Goal: Ask a question

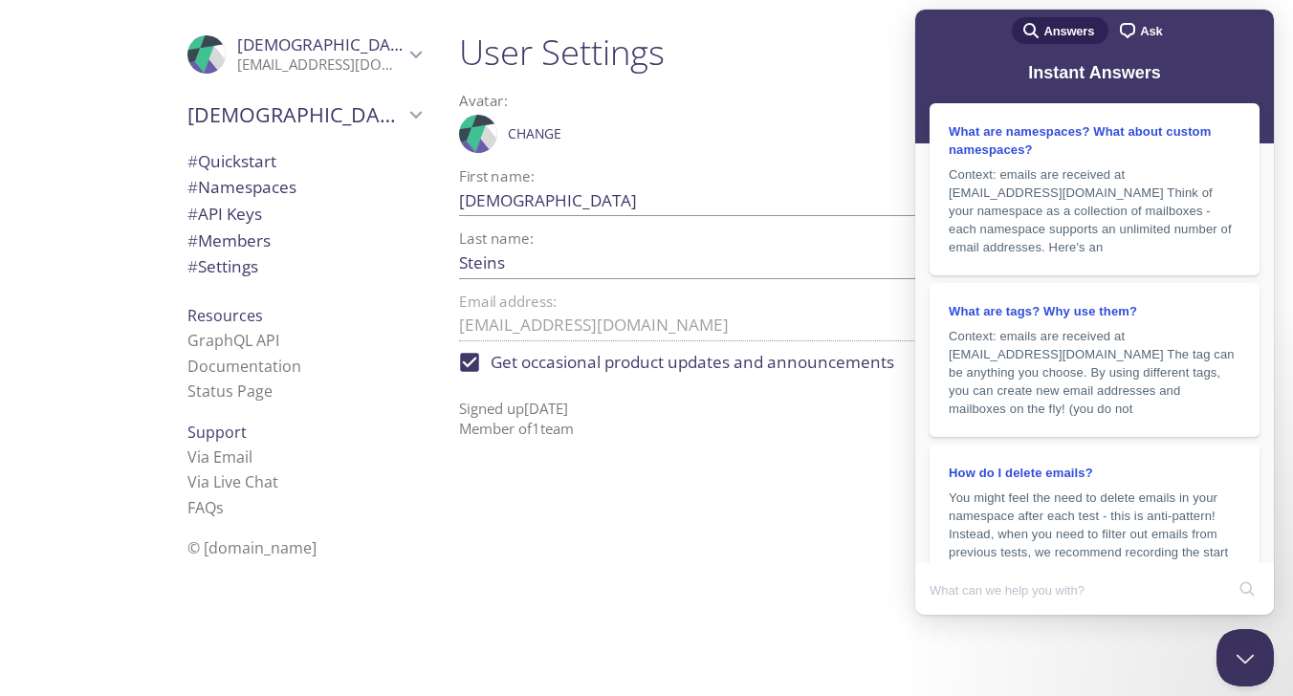
click at [698, 86] on div "Avatar: .cls-1 { fill: #6d5ca8; } .cls-2 { fill: #3fc191; } .cls-3 { fill: #3b4…" at bounding box center [782, 124] width 646 height 76
click at [532, 136] on span "Change" at bounding box center [535, 133] width 54 height 23
click at [533, 134] on span "Change" at bounding box center [535, 133] width 54 height 23
click at [517, 134] on span "Change" at bounding box center [535, 133] width 54 height 23
click at [526, 132] on span "Change" at bounding box center [535, 133] width 54 height 23
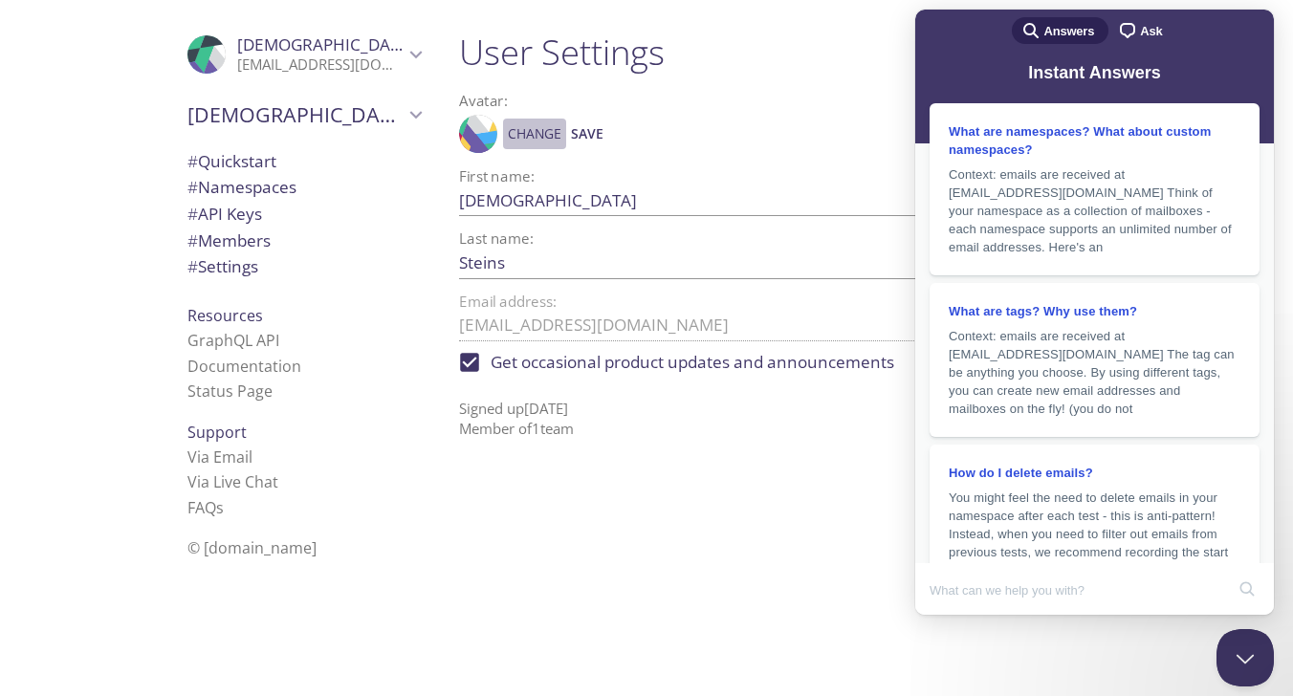
click at [526, 132] on span "Change" at bounding box center [535, 133] width 54 height 23
click at [1260, 652] on button "Close Beacon popover" at bounding box center [1240, 653] width 57 height 57
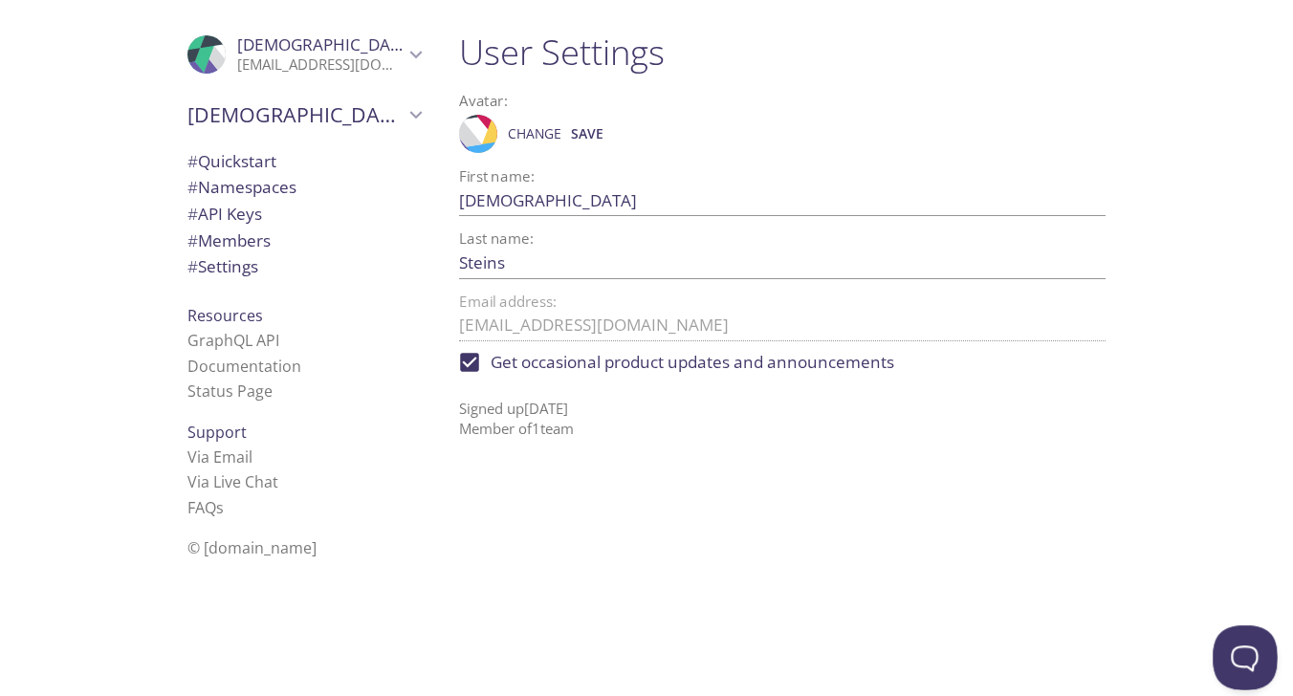
click at [1241, 639] on button "Open Beacon popover" at bounding box center [1240, 653] width 57 height 57
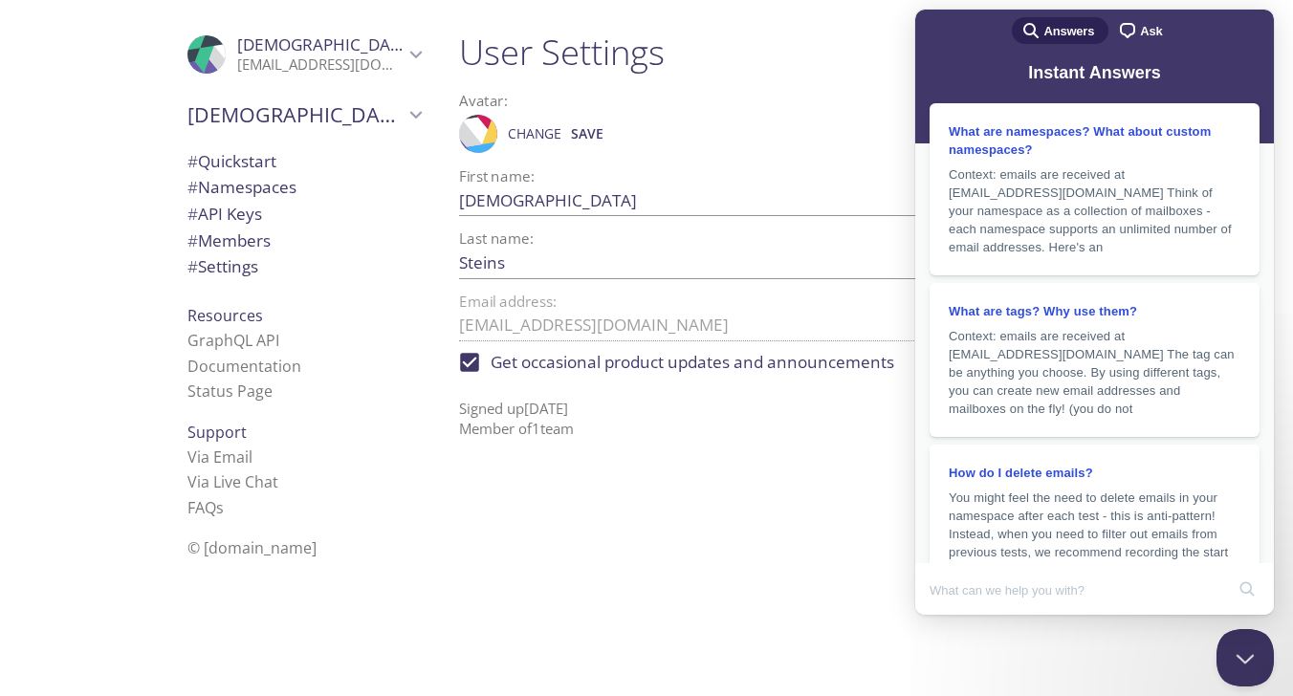
click at [1131, 24] on span "chat-square" at bounding box center [1127, 30] width 23 height 23
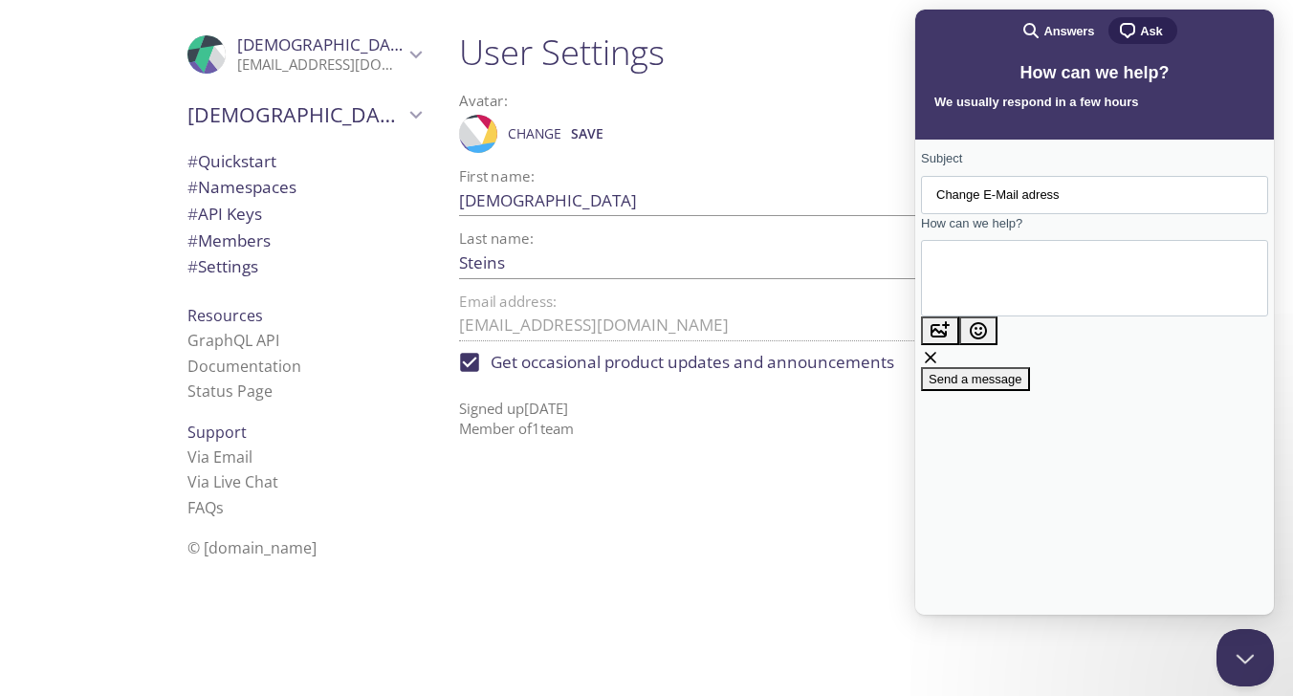
click at [1055, 290] on textarea "How can we help?" at bounding box center [1022, 279] width 173 height 68
click at [1061, 197] on input "Change E-Mail adress" at bounding box center [1094, 195] width 316 height 34
click at [1042, 258] on textarea "How can we help?" at bounding box center [1022, 279] width 173 height 68
click at [1026, 293] on textarea "Can you please change my email adress to [EMAIL_ADDRESS][DOMAIN_NAME]" at bounding box center [981, 287] width 90 height 68
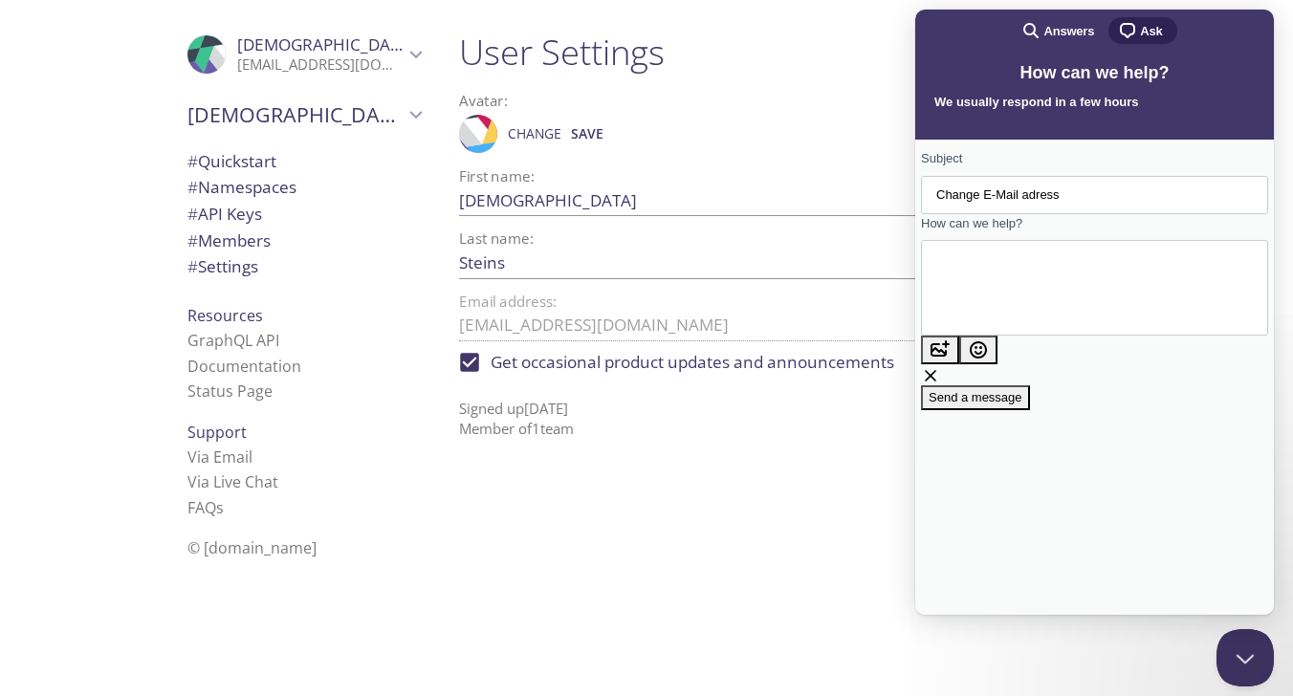
drag, startPoint x: 1109, startPoint y: 292, endPoint x: 903, endPoint y: 294, distance: 206.5
click at [915, 294] on html "search-medium Answers chat-square Ask How can we help? We usually respond in a …" at bounding box center [1094, 312] width 359 height 605
paste textarea "it-"
type textarea "Can you please change my email adress to [EMAIL_ADDRESS][DOMAIN_NAME]? Thank you"
click at [1022, 409] on span "Send a message" at bounding box center [975, 416] width 94 height 14
